Goal: Task Accomplishment & Management: Use online tool/utility

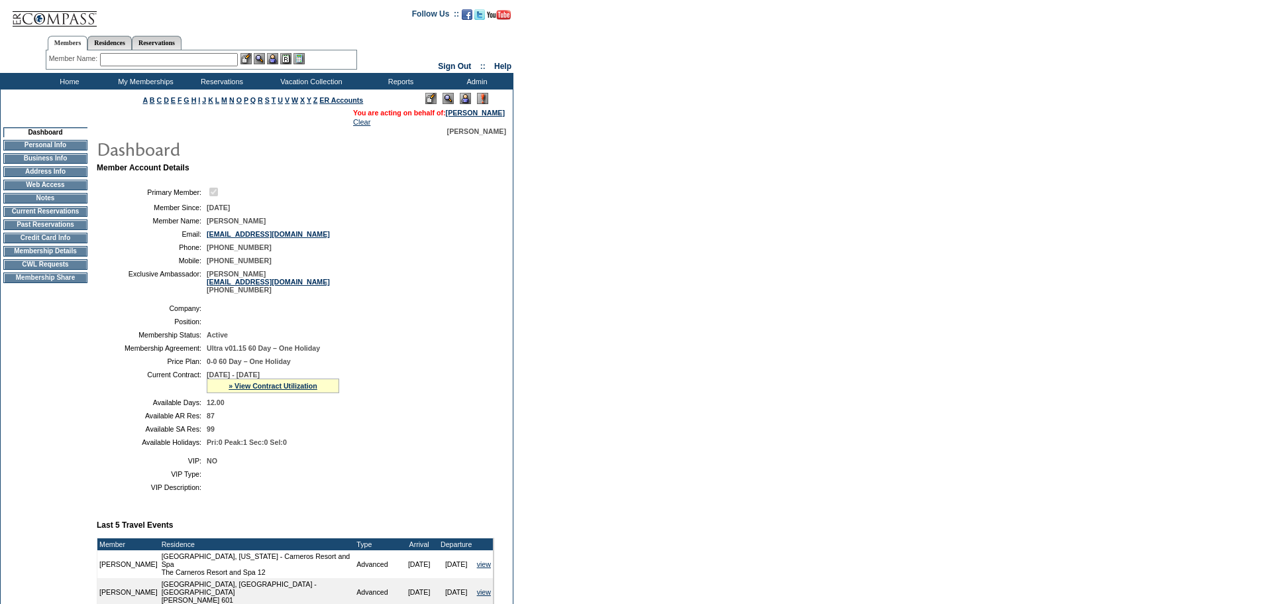
click at [34, 270] on td "CWL Requests" at bounding box center [45, 264] width 84 height 11
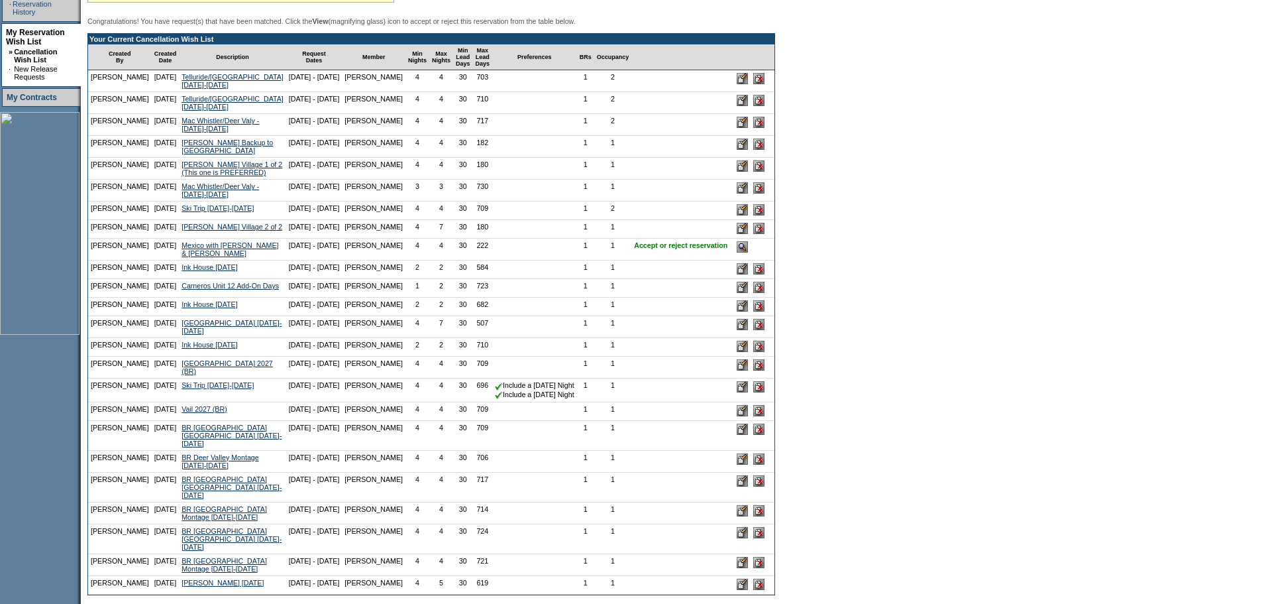
scroll to position [331, 0]
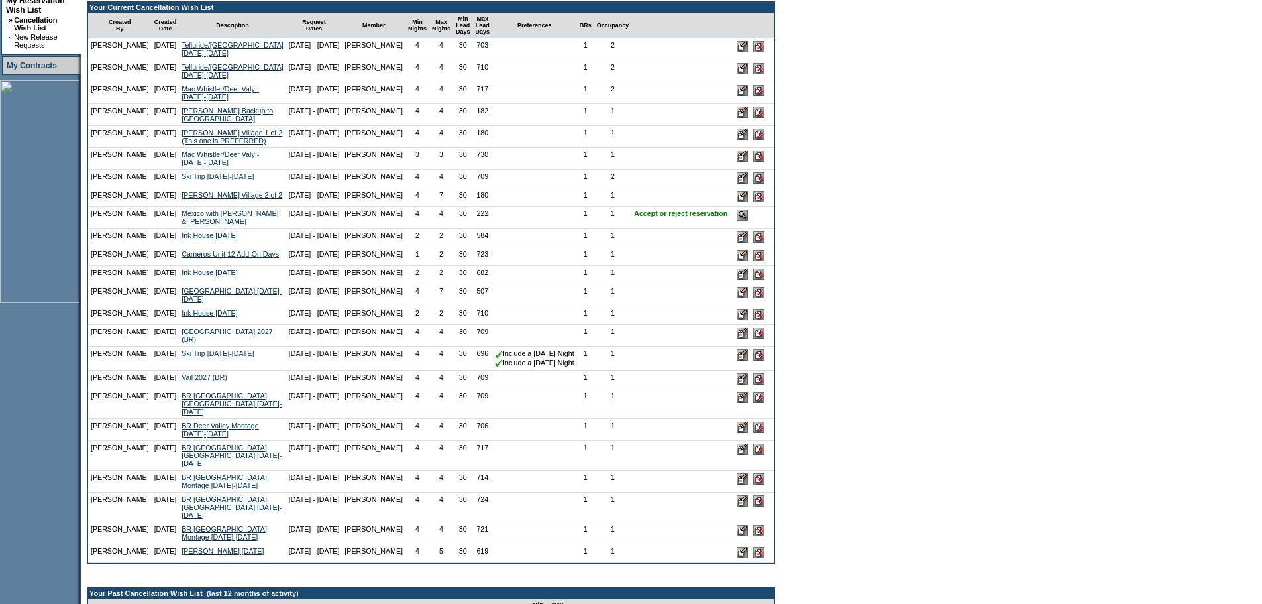
click at [737, 221] on input "image" at bounding box center [742, 214] width 11 height 11
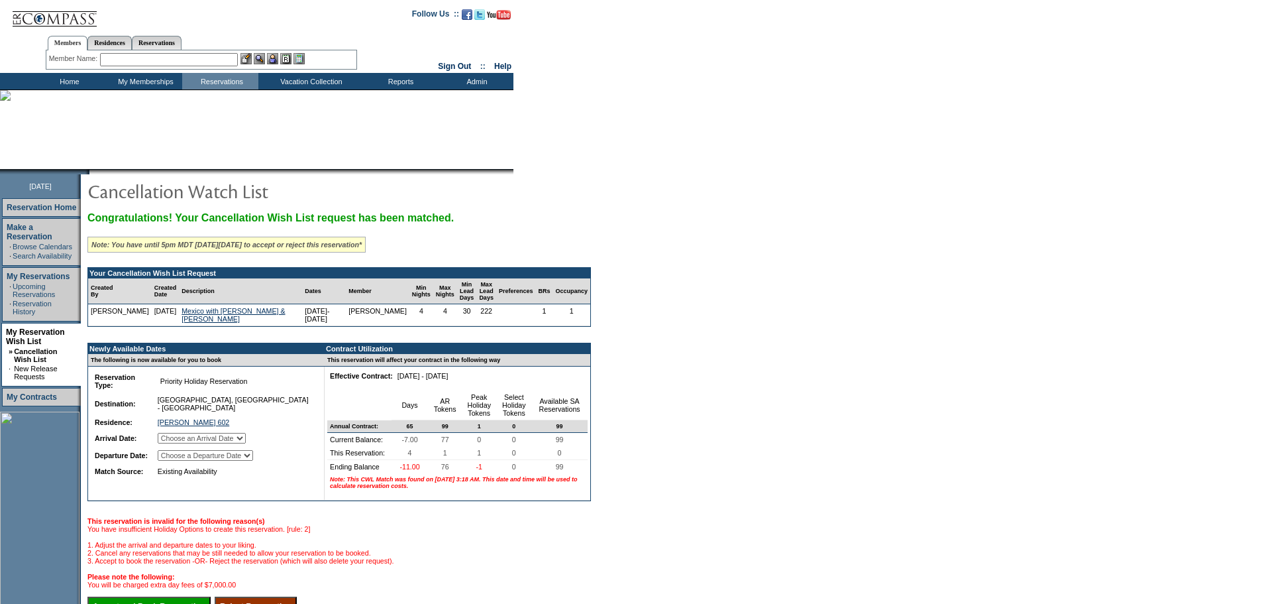
click at [246, 443] on select "Choose an Arrival Date [DATE] [DATE] [DATE] [DATE]" at bounding box center [202, 438] width 88 height 11
select select "[DATE]"
click at [175, 443] on select "Choose an Arrival Date [DATE] [DATE] [DATE] [DATE]" at bounding box center [202, 438] width 88 height 11
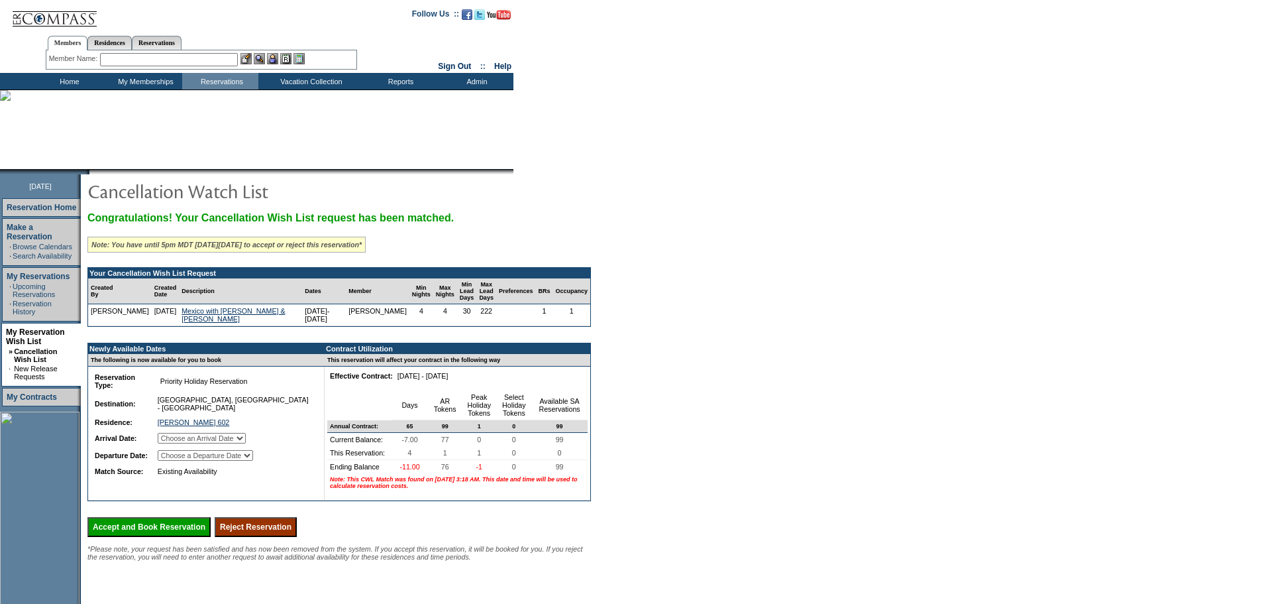
click at [253, 460] on select "Choose a Departure Date Friday, March 27, 2026 Saturday, March 28, 2026 Sunday,…" at bounding box center [205, 455] width 95 height 11
select select "03/30/2026"
click at [176, 460] on select "Choose a Departure Date Friday, March 27, 2026 Saturday, March 28, 2026 Sunday,…" at bounding box center [205, 455] width 95 height 11
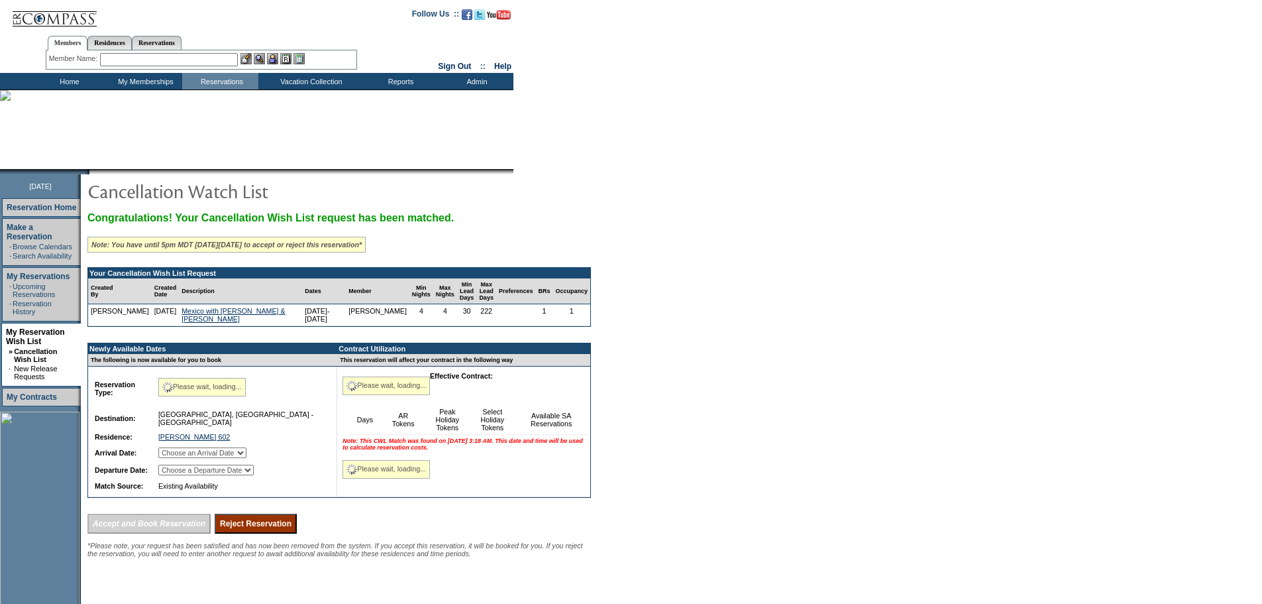
click at [586, 427] on td "Available SA Reservations" at bounding box center [551, 420] width 73 height 30
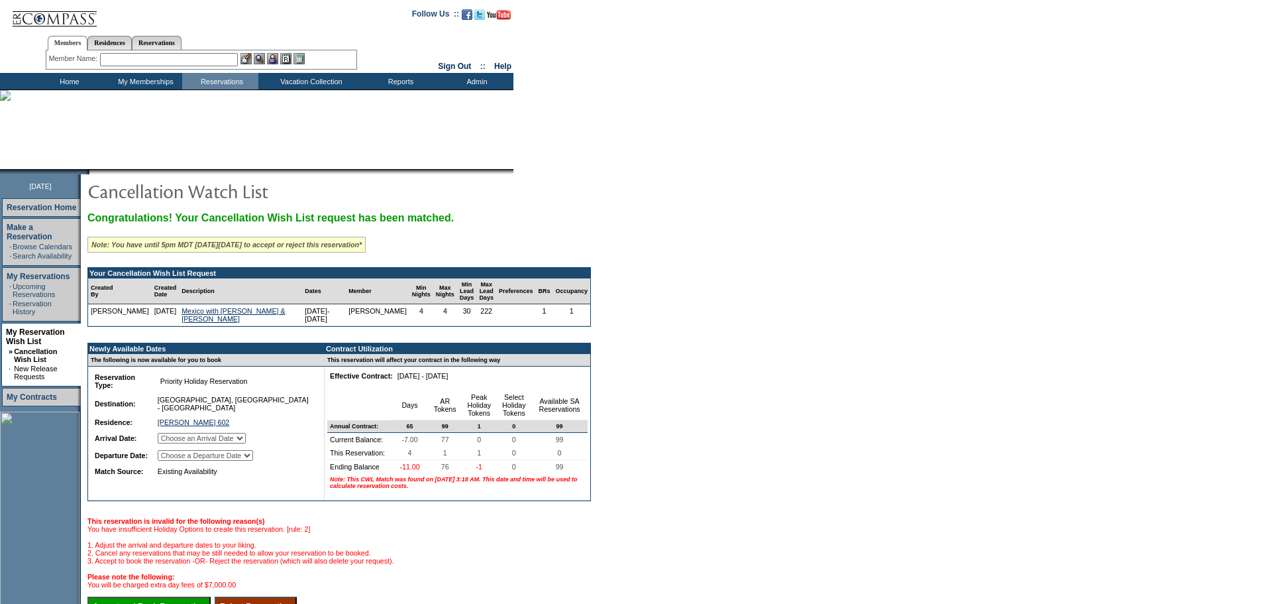
click at [722, 411] on form "Follow Us ::" at bounding box center [631, 361] width 1262 height 722
drag, startPoint x: 691, startPoint y: 191, endPoint x: 677, endPoint y: 190, distance: 14.0
click at [692, 191] on form "Follow Us ::" at bounding box center [631, 361] width 1262 height 722
